Goal: Complete application form

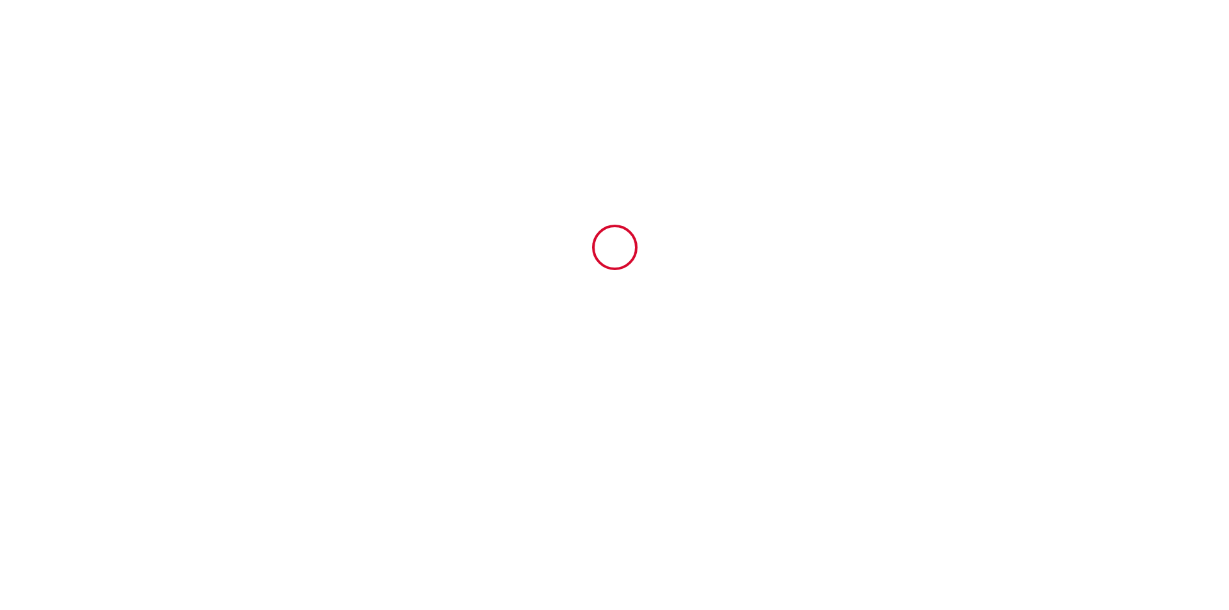
type input "6688502"
type input "552S"
type input "station superdévoluy route du [GEOGRAPHIC_DATA] Bois d'Aurouze"
type input "05250"
type input "Le Dévoluy"
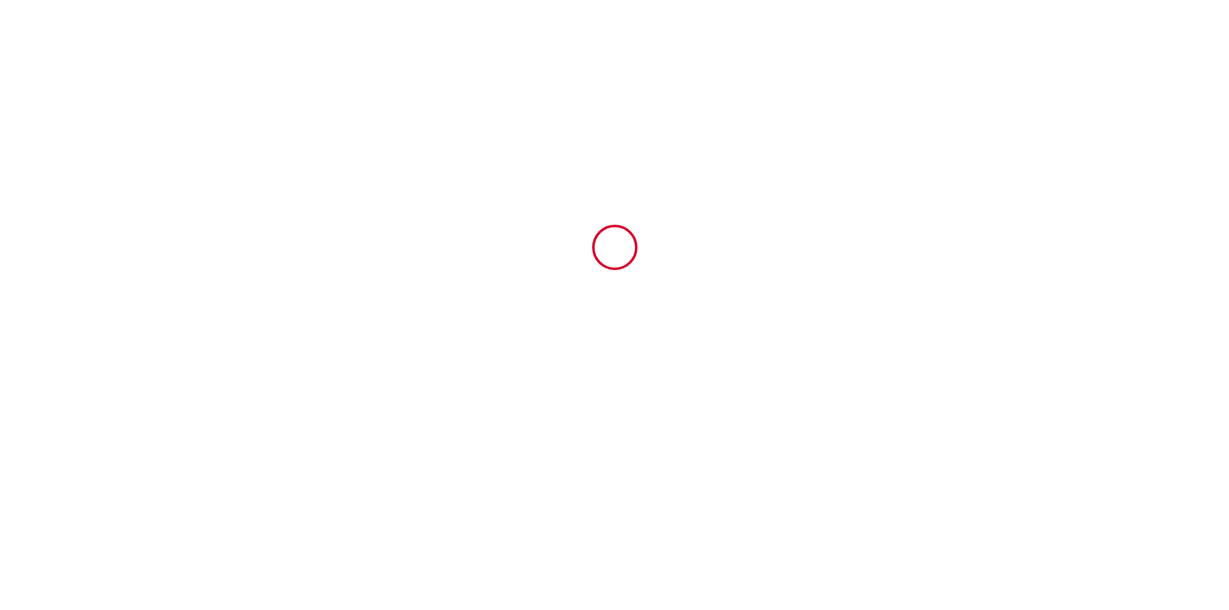
type input "[GEOGRAPHIC_DATA]"
type input "[DATE]"
type input "2"
type input "1"
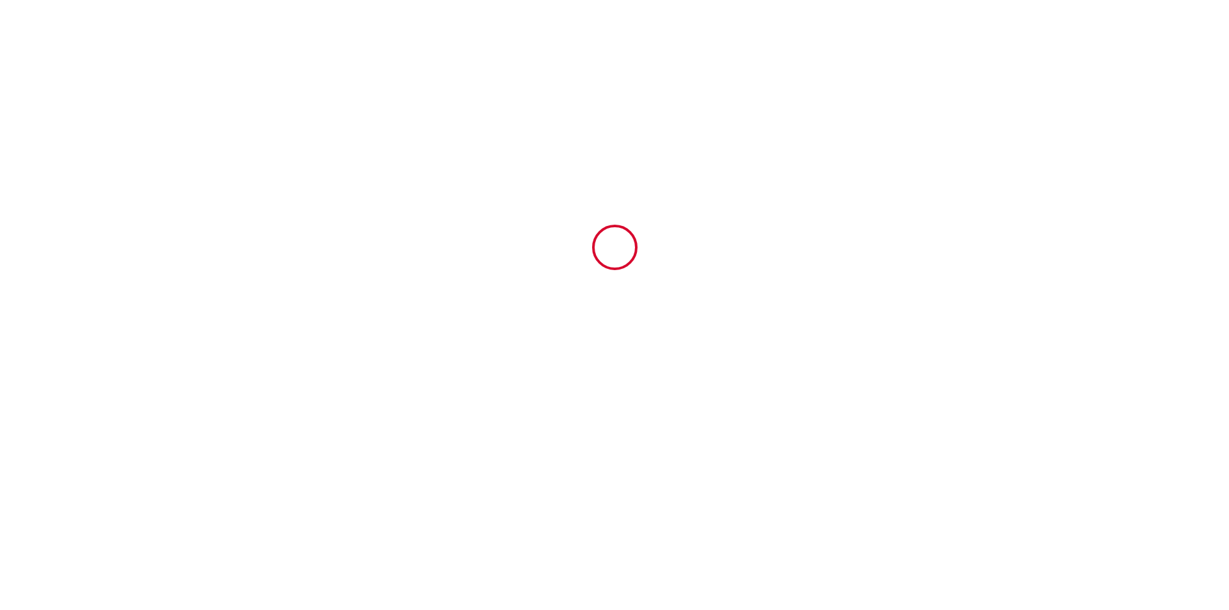
type input "400"
type input "893.2"
type input "[PERSON_NAME]"
type input "SCI LES 3F [PERSON_NAME]"
type input "[STREET_ADDRESS]"
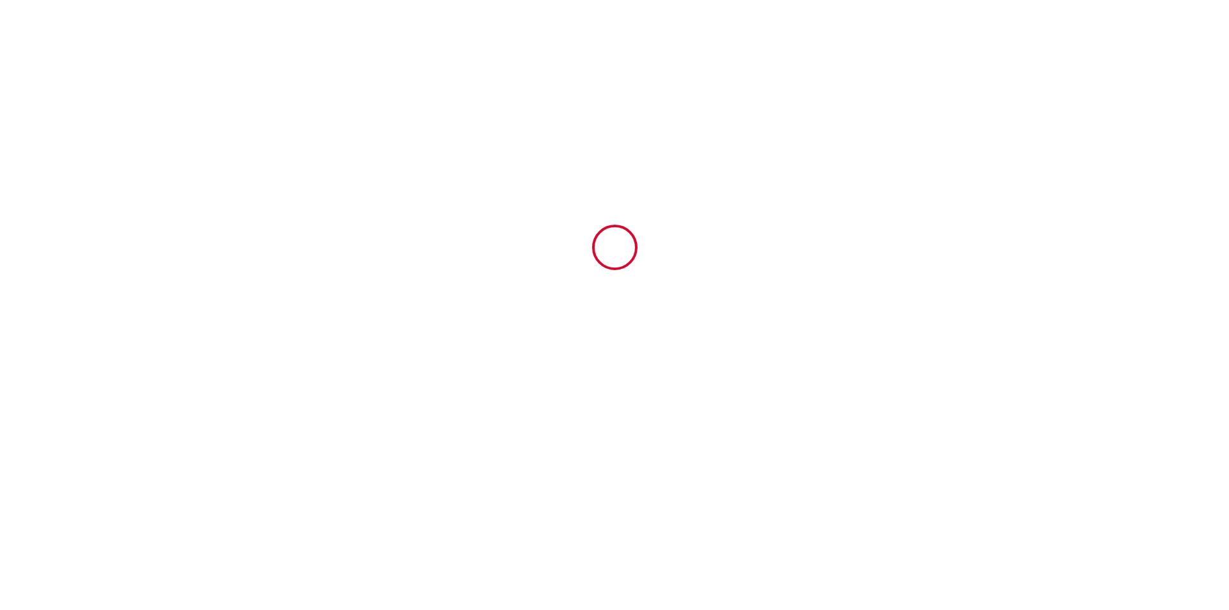
type input "83860"
type input "Nans Les Pins"
type input "[GEOGRAPHIC_DATA]"
type input "[EMAIL_ADDRESS][DOMAIN_NAME]"
type input "[PERSON_NAME]"
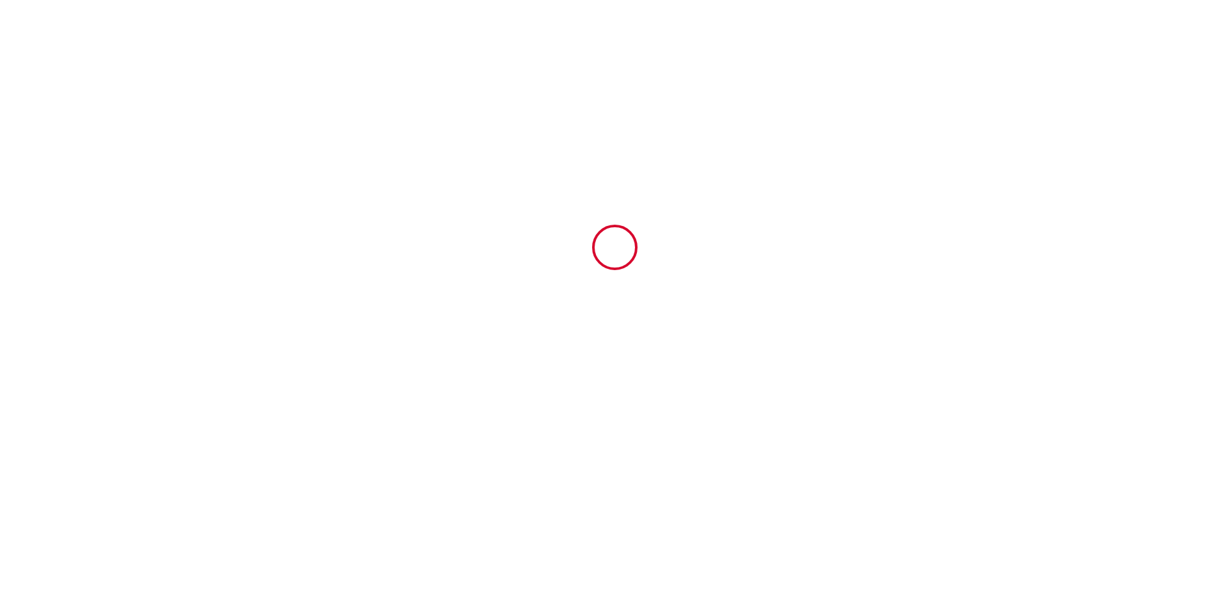
type input "[PERSON_NAME] ou [PERSON_NAME]"
type input "16 bd du Commandeur - Bt.B - Apt 51"
type input "13009"
type input "[GEOGRAPHIC_DATA]"
type input "[EMAIL_ADDRESS][DOMAIN_NAME]"
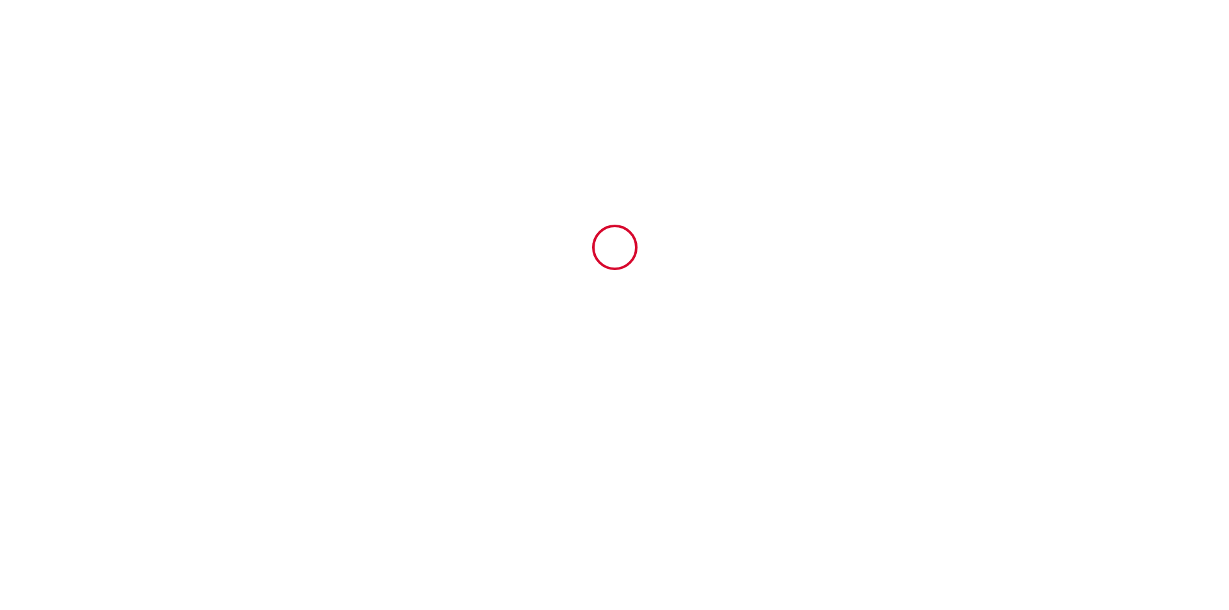
type input "[PHONE_NUMBER]"
